Goal: Find specific page/section: Find specific page/section

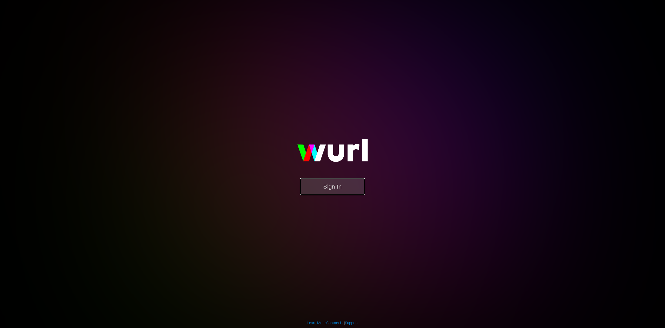
click at [334, 189] on button "Sign In" at bounding box center [332, 186] width 65 height 17
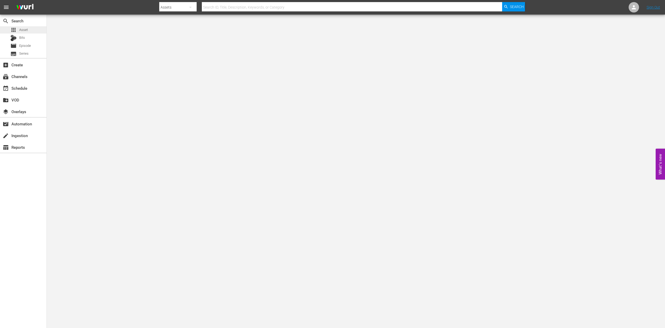
click at [23, 30] on span "Asset" at bounding box center [23, 29] width 9 height 5
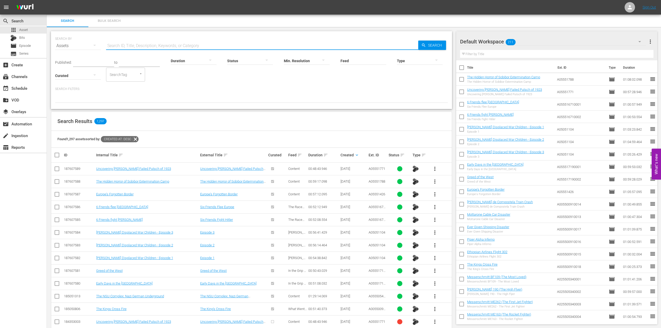
click at [112, 43] on input "text" at bounding box center [262, 46] width 312 height 12
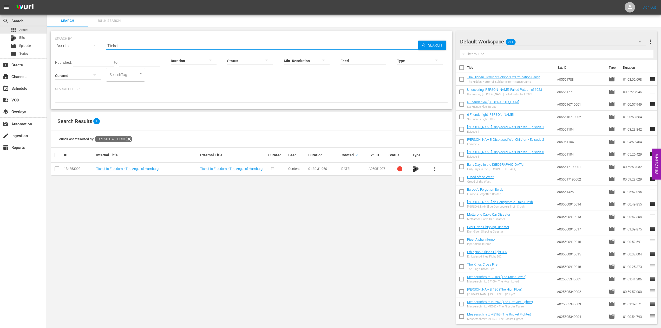
type input "Ticket"
click at [646, 6] on link "Sign Out" at bounding box center [650, 7] width 14 height 4
